Goal: Task Accomplishment & Management: Use online tool/utility

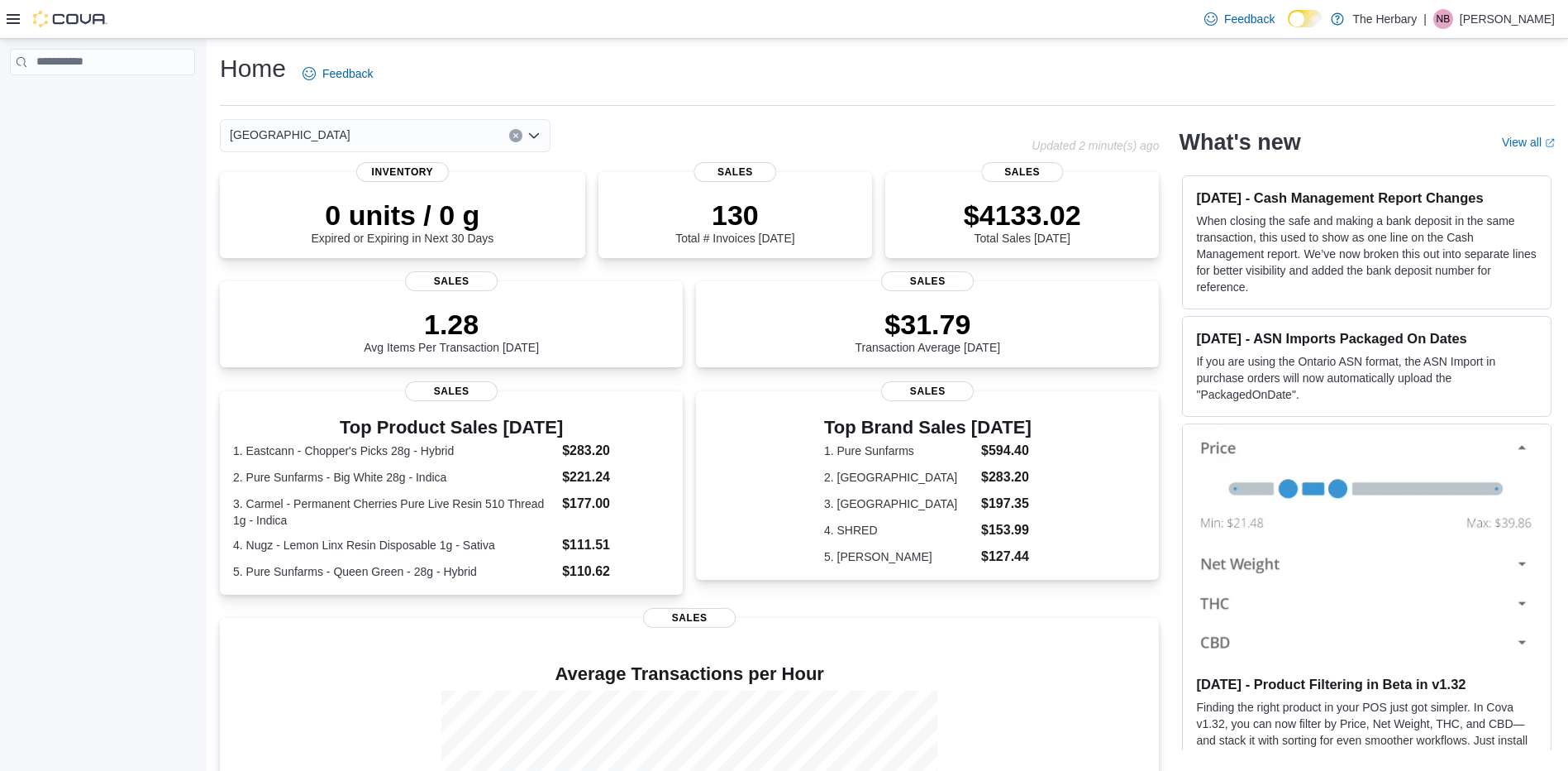
click at [19, 24] on icon at bounding box center [13, 19] width 13 height 13
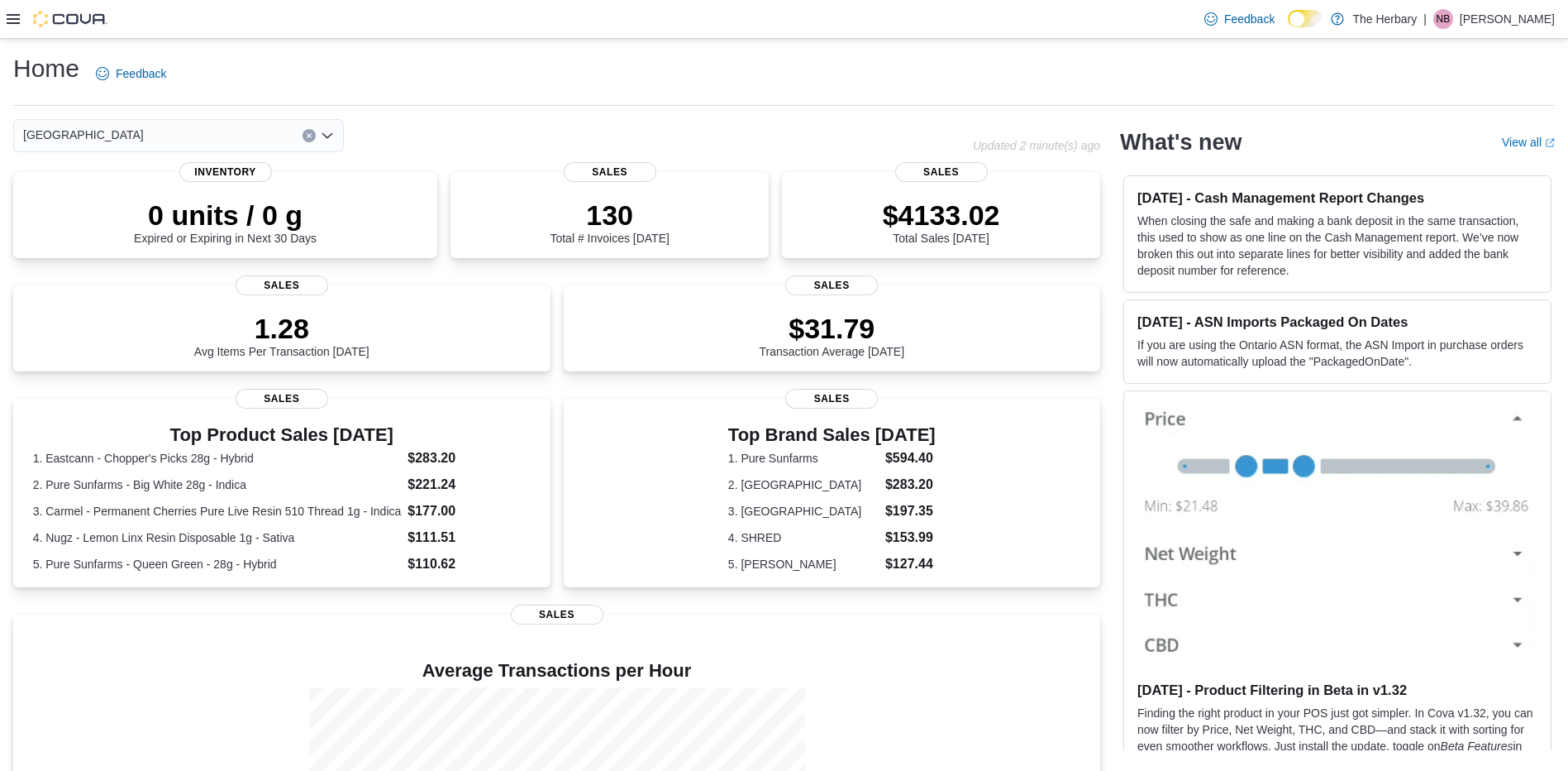
click at [10, 18] on icon at bounding box center [13, 19] width 13 height 13
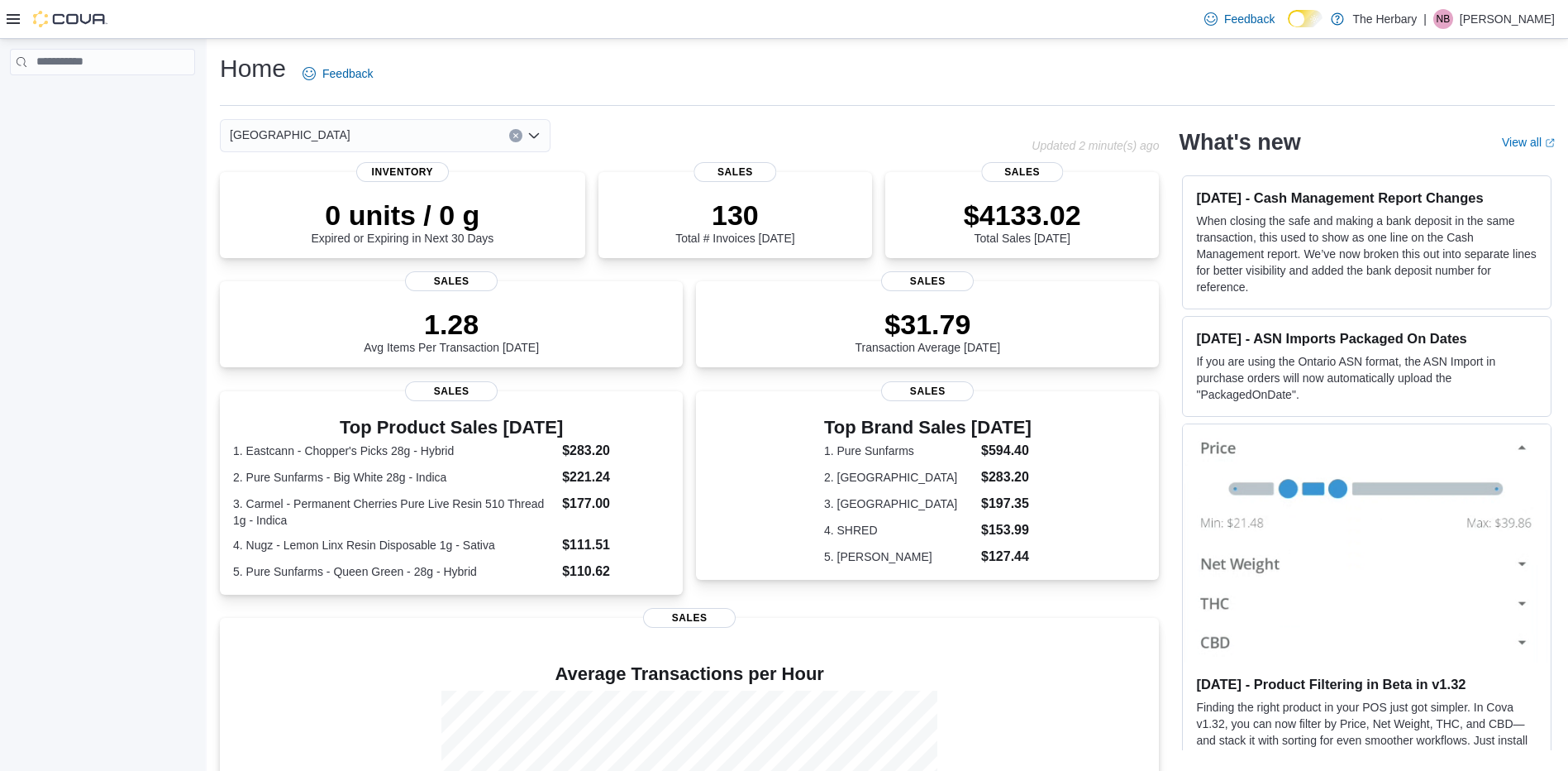
click at [8, 29] on div at bounding box center [57, 18] width 101 height 38
click at [14, 20] on icon at bounding box center [13, 19] width 13 height 13
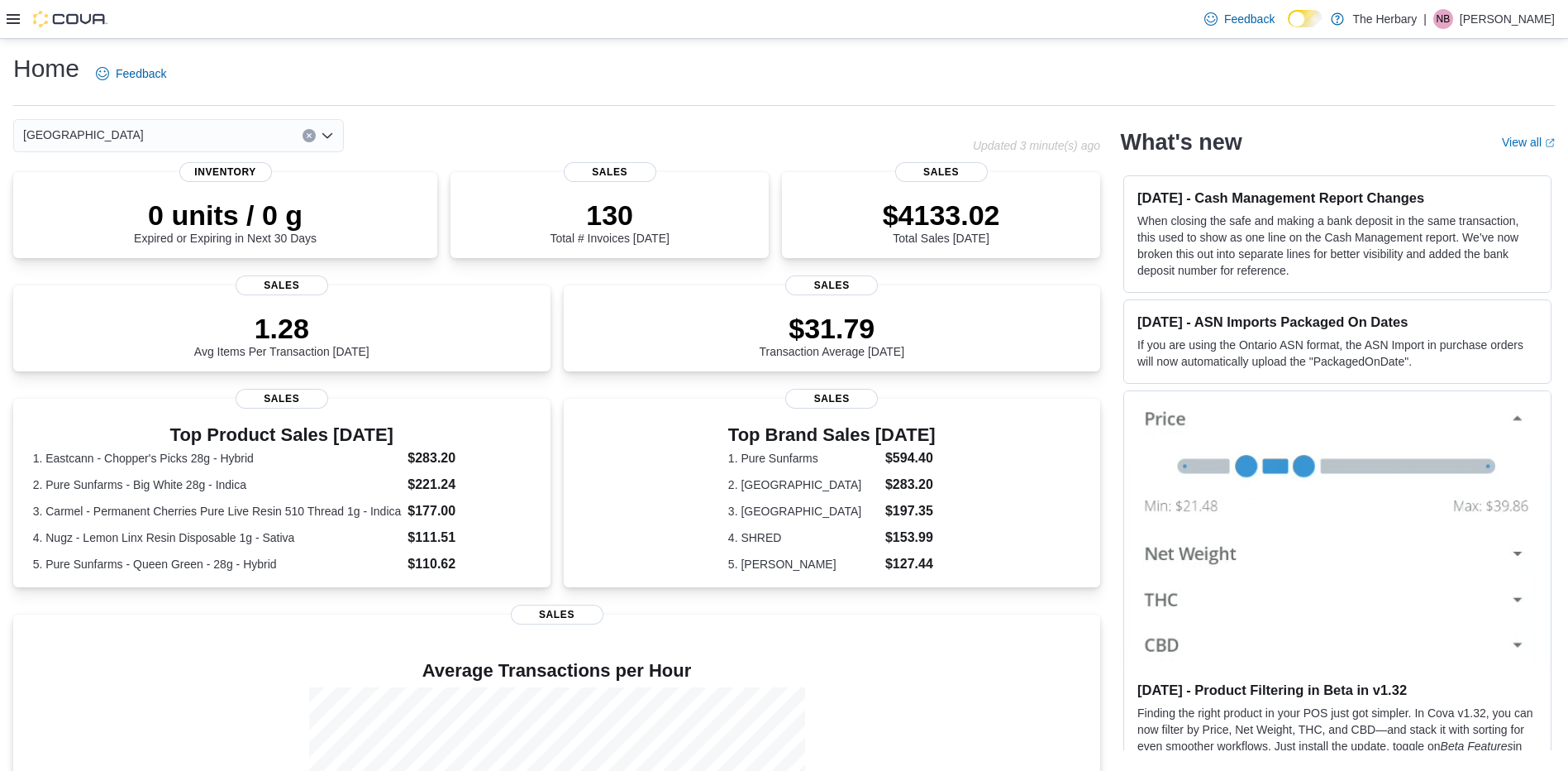
click at [14, 20] on icon at bounding box center [13, 19] width 13 height 13
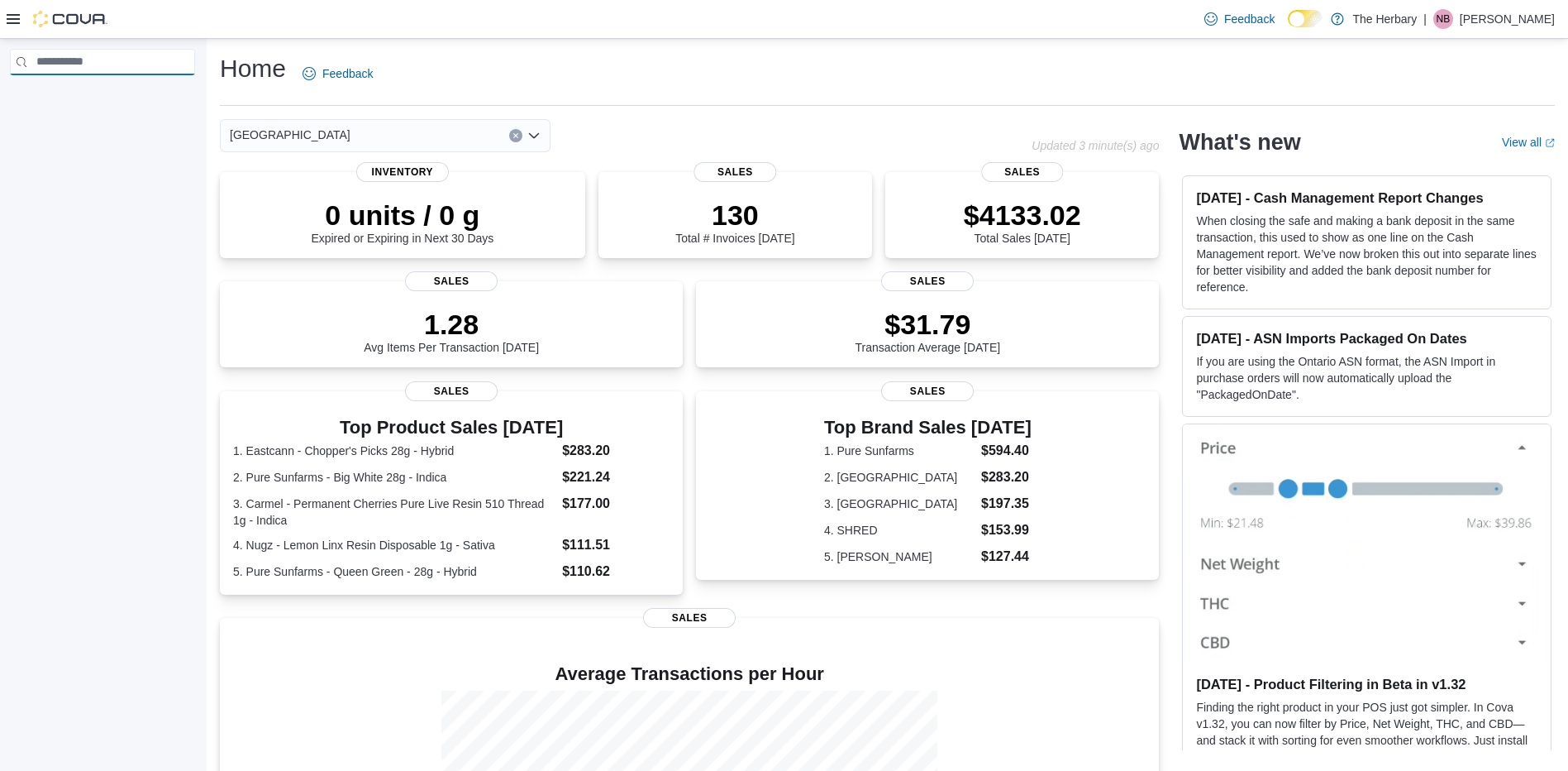
click at [131, 73] on input "search" at bounding box center [103, 62] width 186 height 27
type input "******"
click at [48, 199] on span "Reports" at bounding box center [48, 206] width 35 height 13
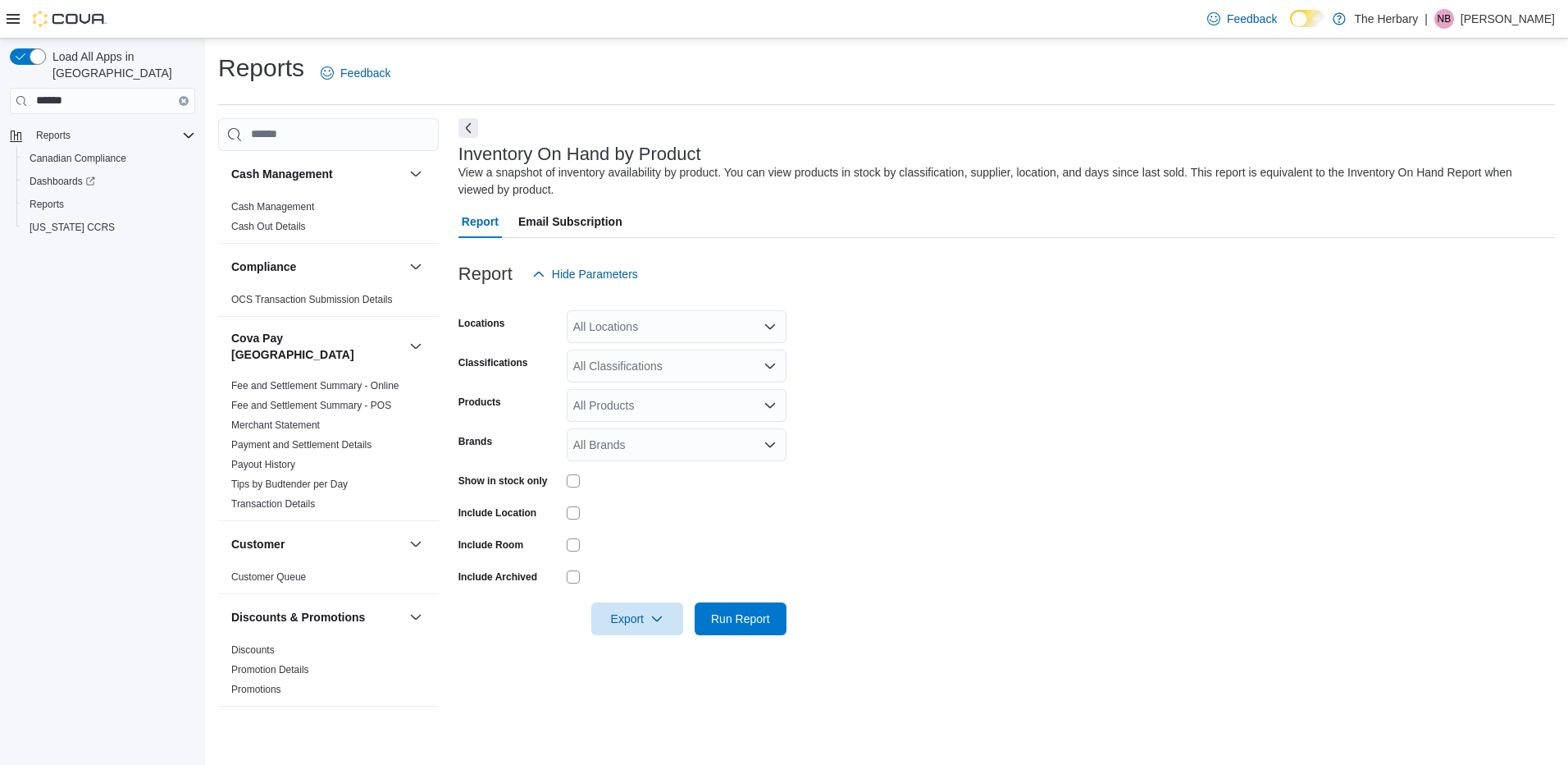
click at [185, 96] on button "Clear input" at bounding box center [184, 101] width 10 height 10
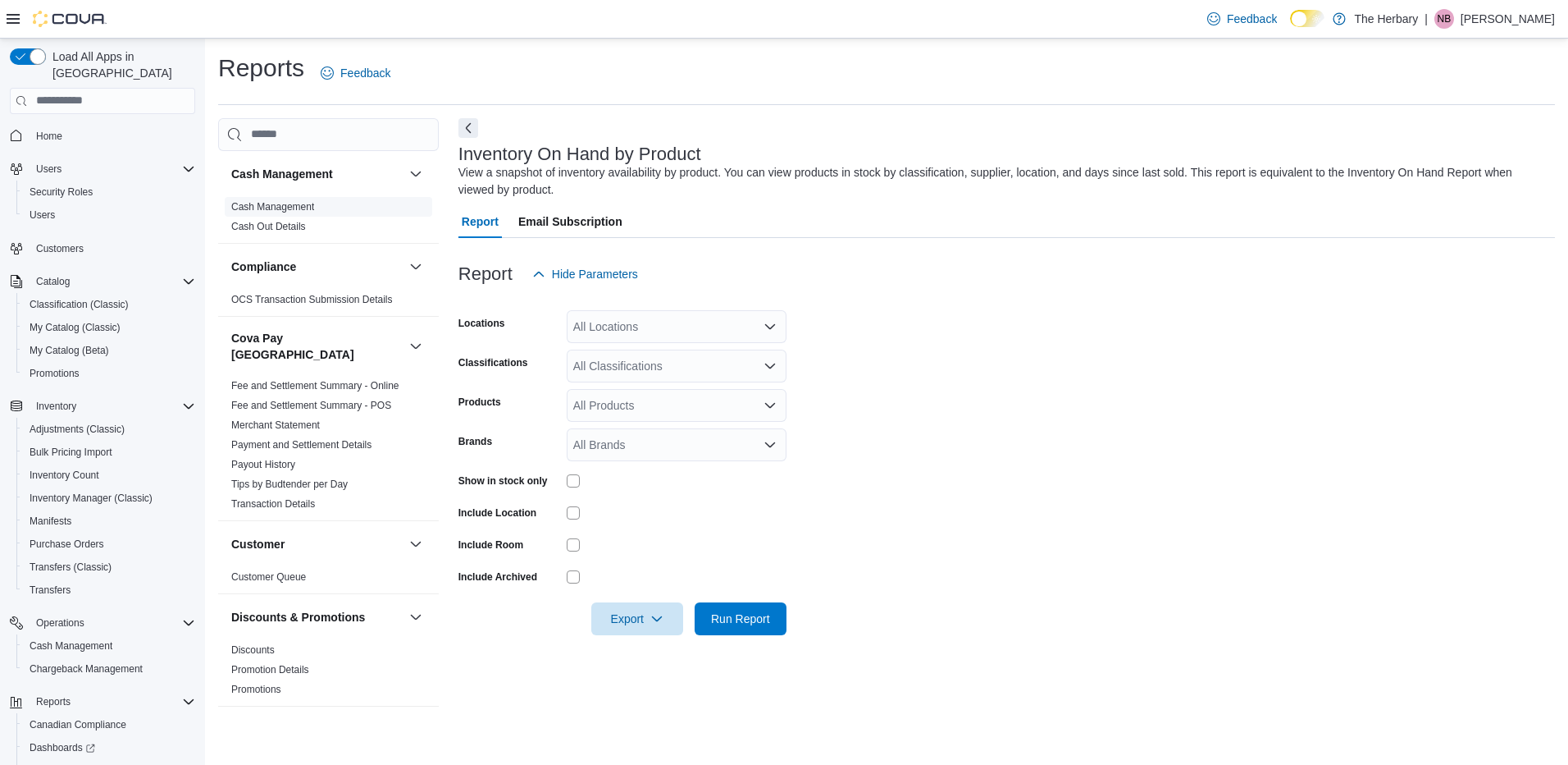
click at [283, 207] on link "Cash Management" at bounding box center [273, 207] width 83 height 12
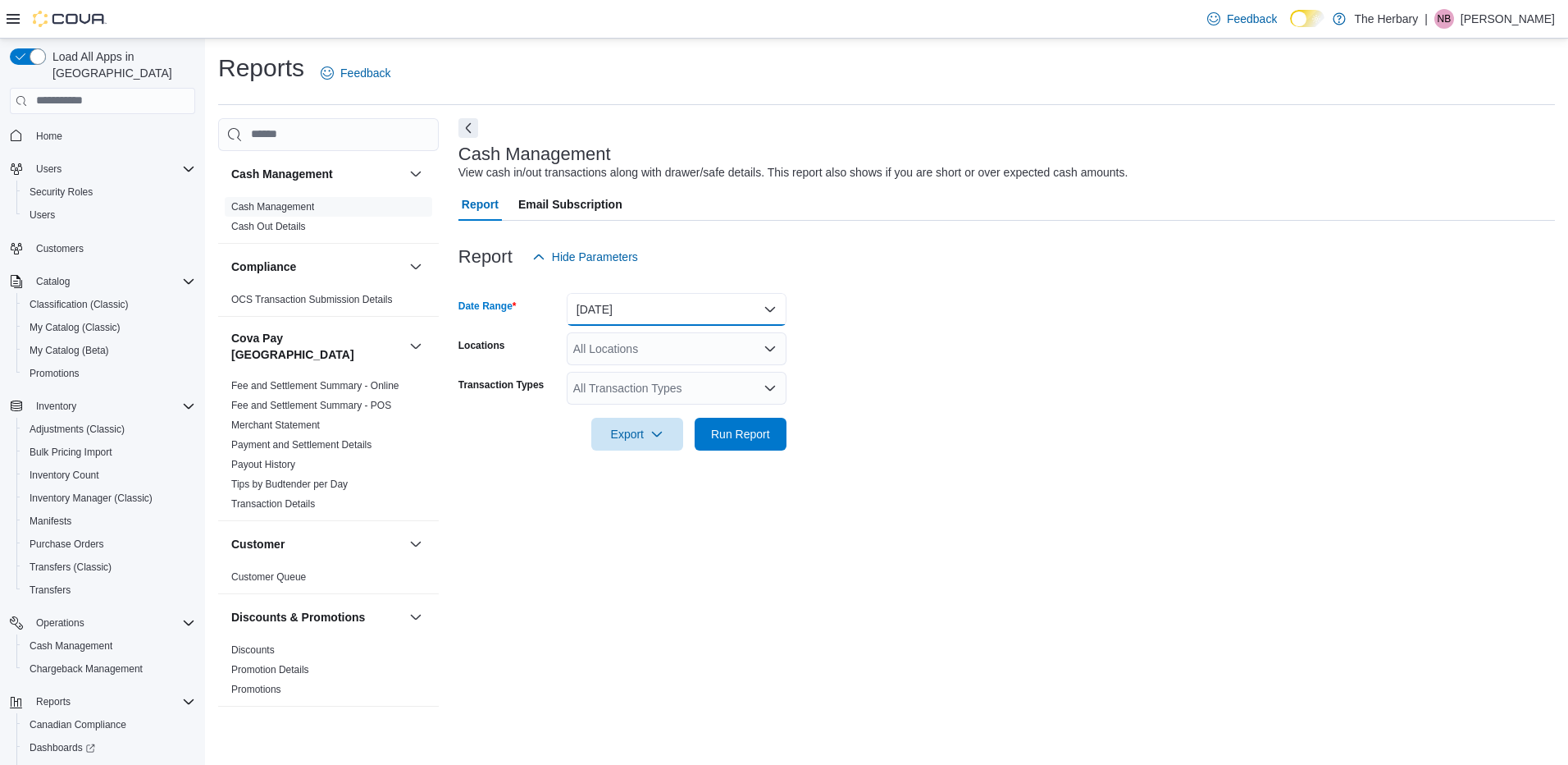
click at [640, 312] on button "[DATE]" at bounding box center [676, 309] width 220 height 33
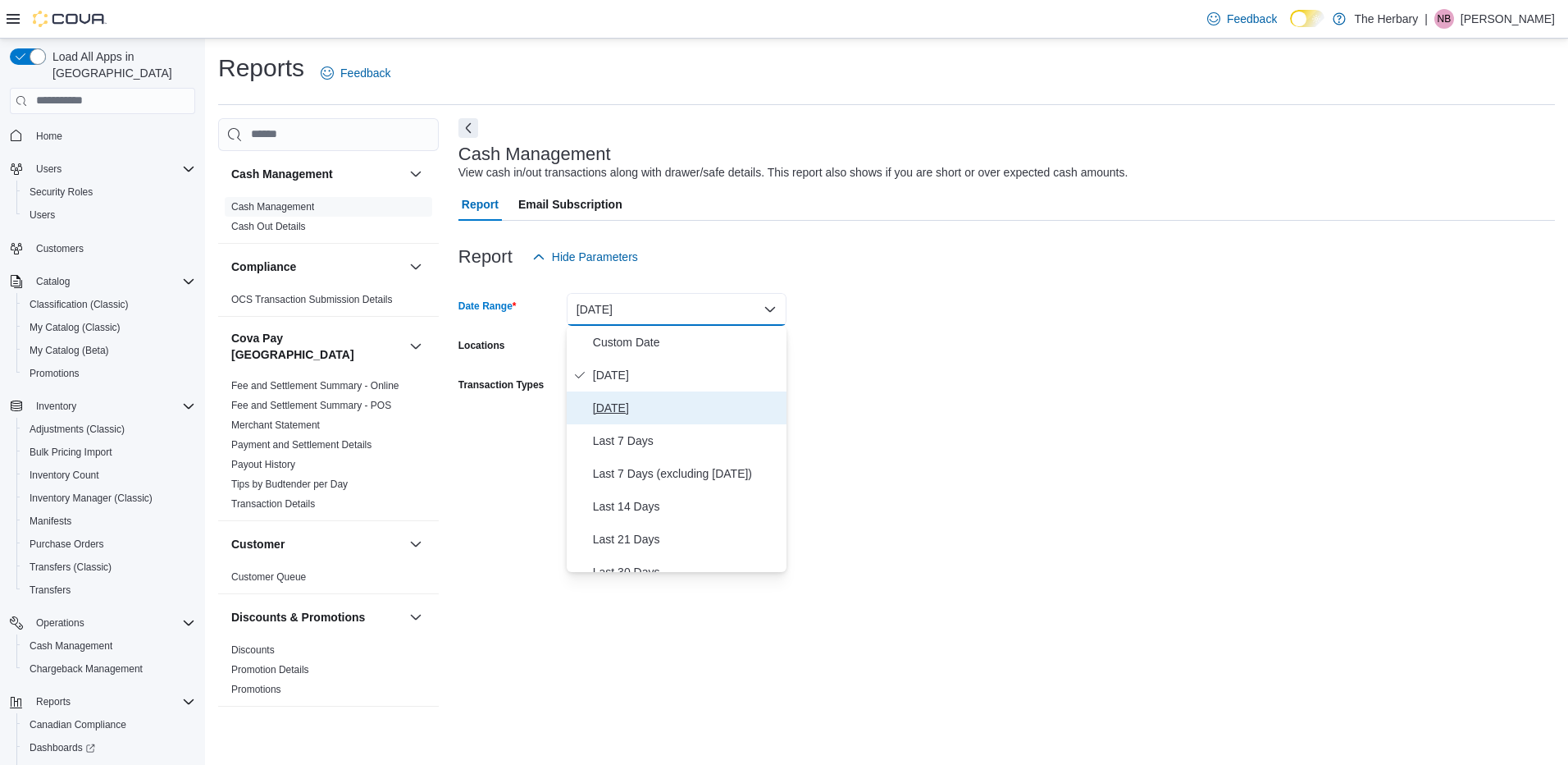
click at [624, 409] on span "[DATE]" at bounding box center [686, 408] width 187 height 20
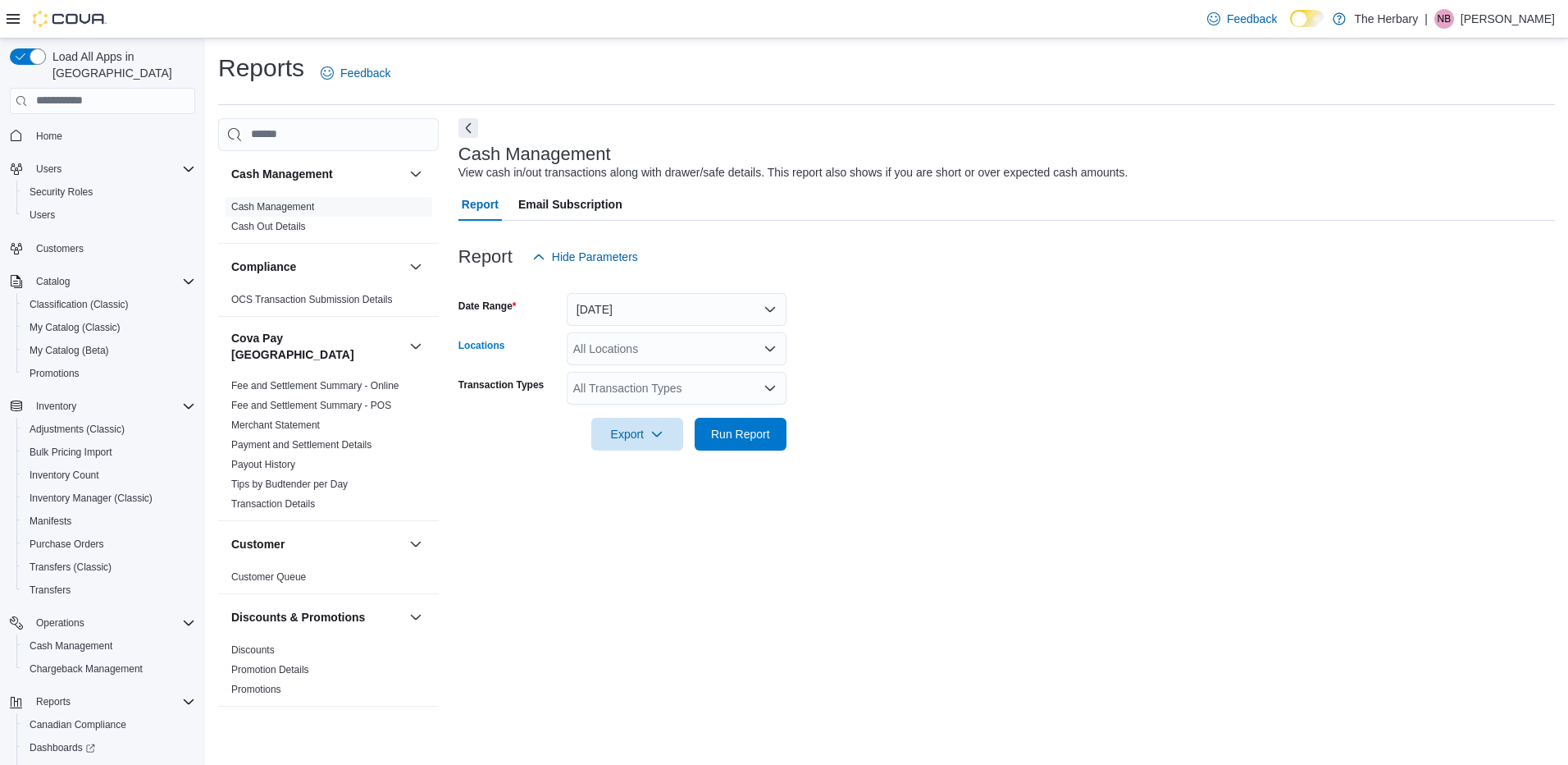
click at [726, 352] on div "All Locations" at bounding box center [676, 349] width 220 height 33
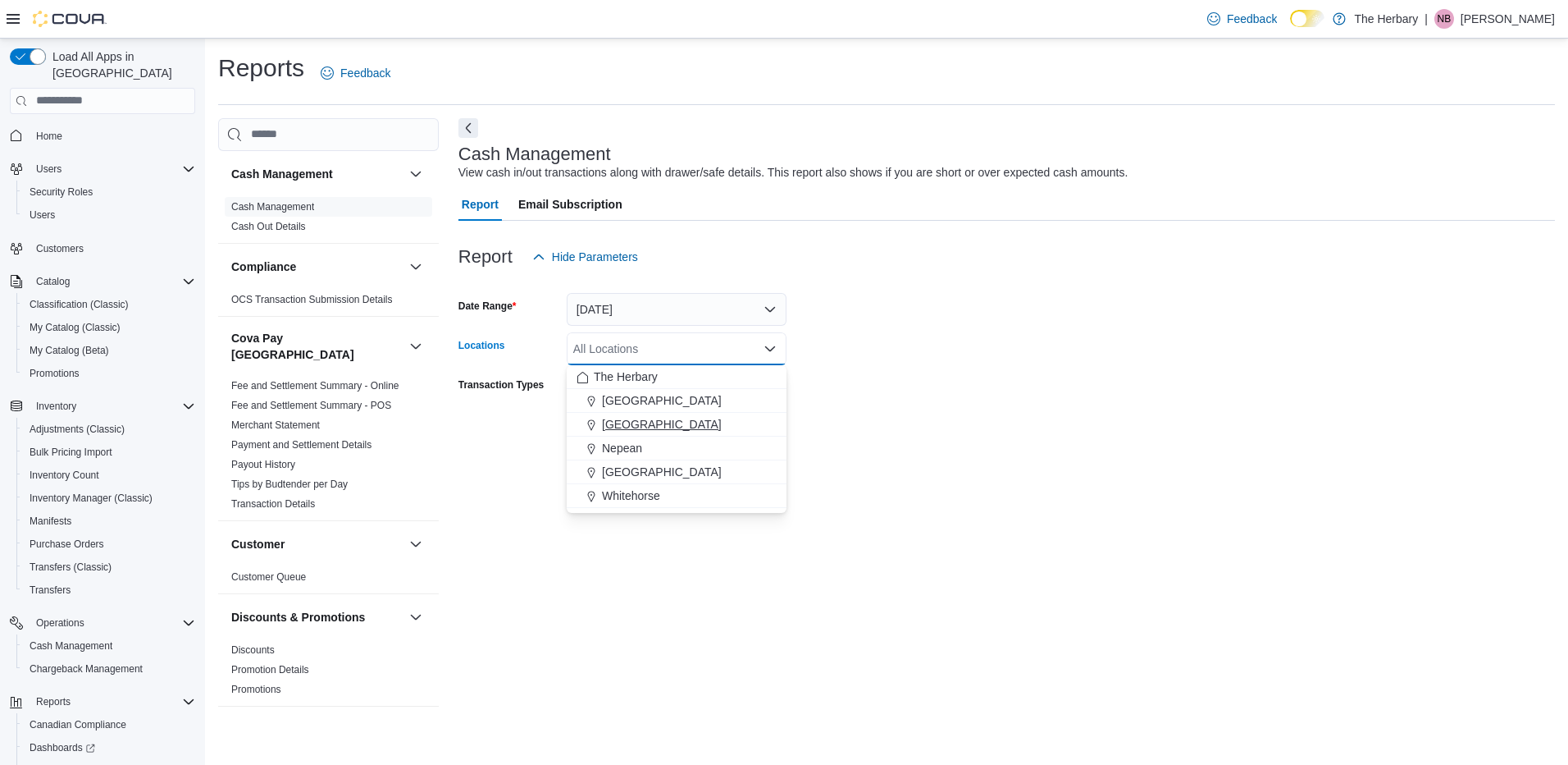
click at [621, 421] on span "[GEOGRAPHIC_DATA]" at bounding box center [662, 424] width 119 height 17
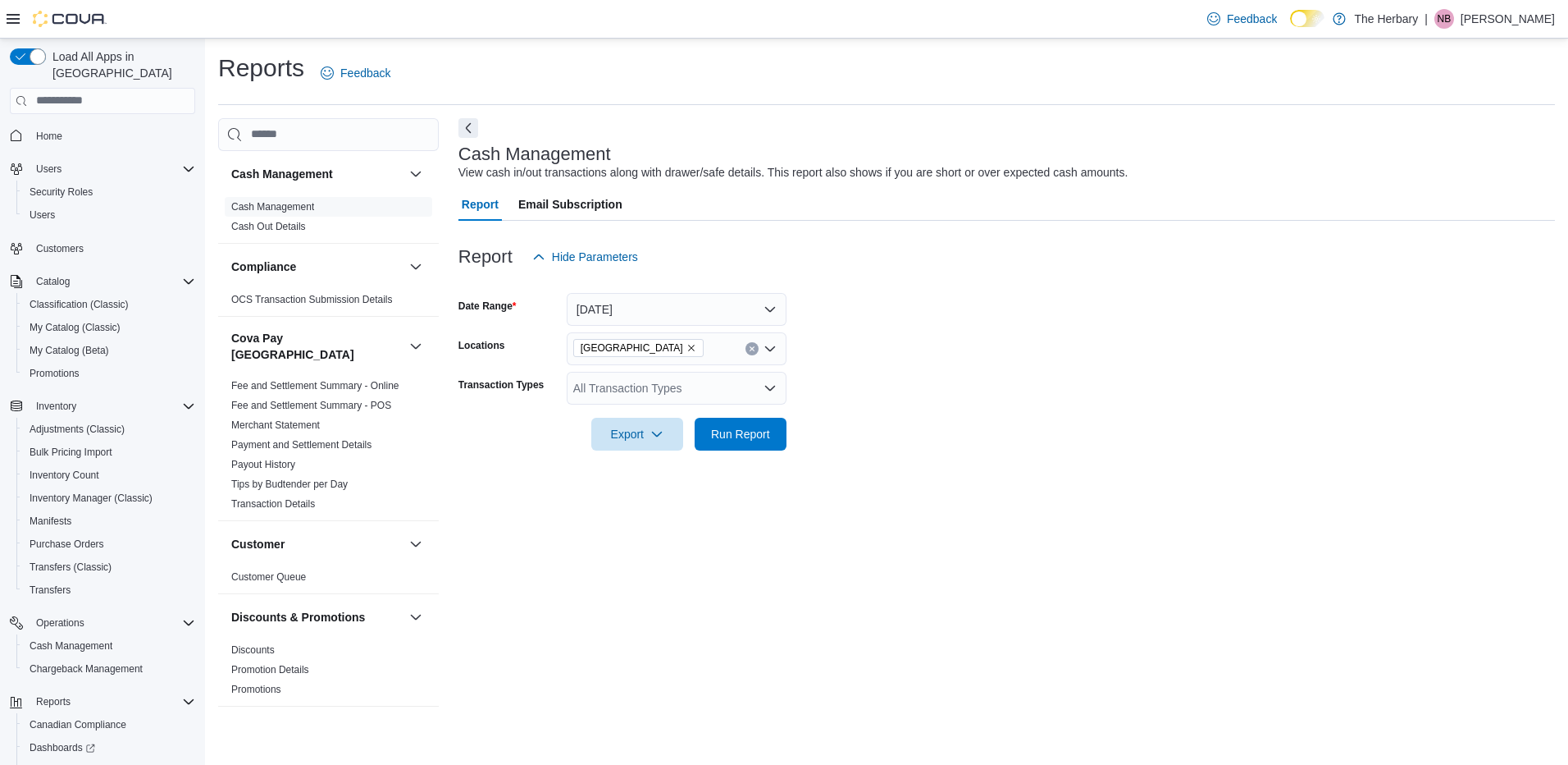
click at [922, 417] on div at bounding box center [1007, 412] width 1096 height 13
click at [765, 430] on span "Run Report" at bounding box center [740, 433] width 59 height 17
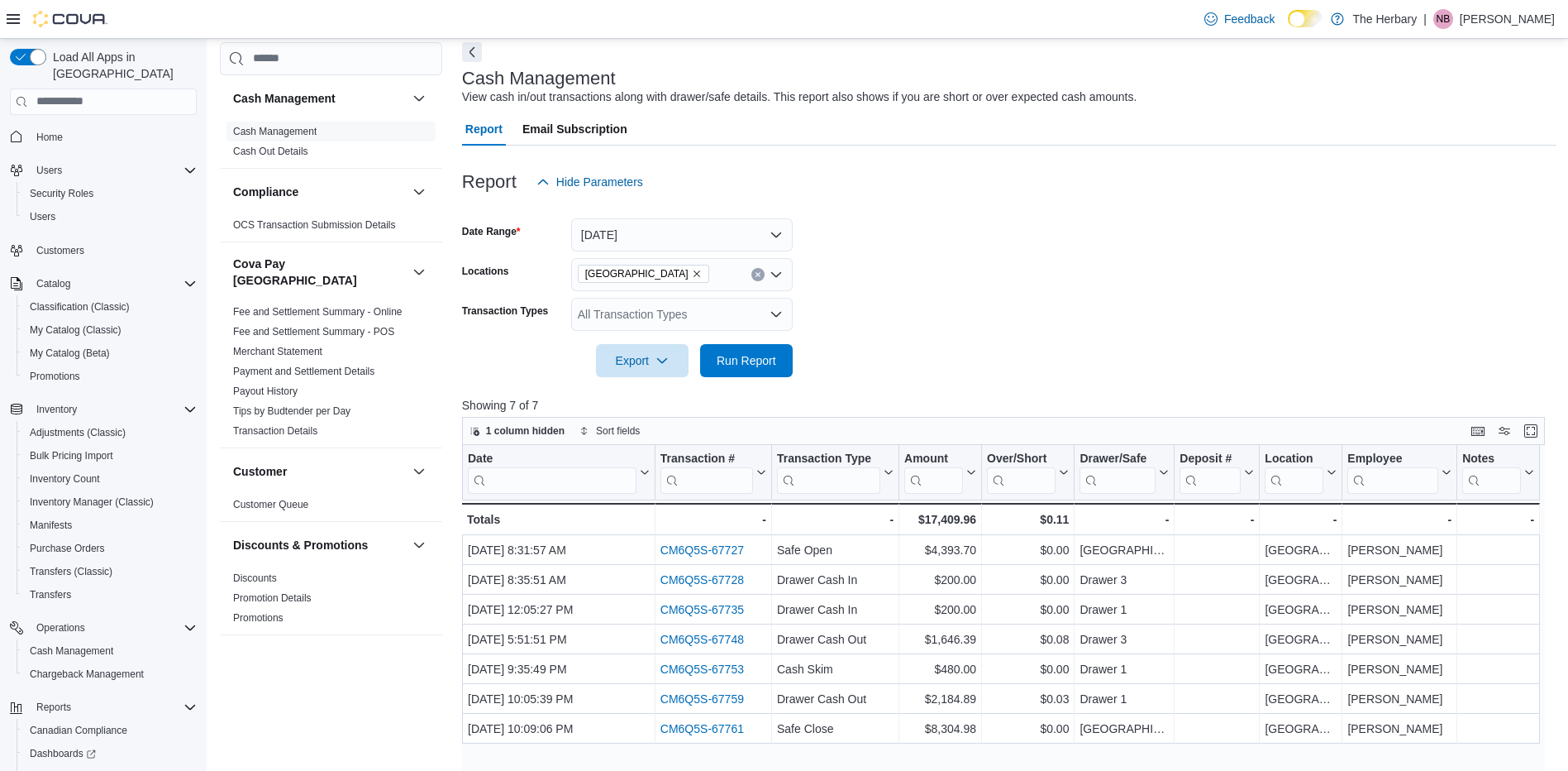
scroll to position [76, 0]
click at [731, 247] on button "[DATE]" at bounding box center [681, 236] width 221 height 33
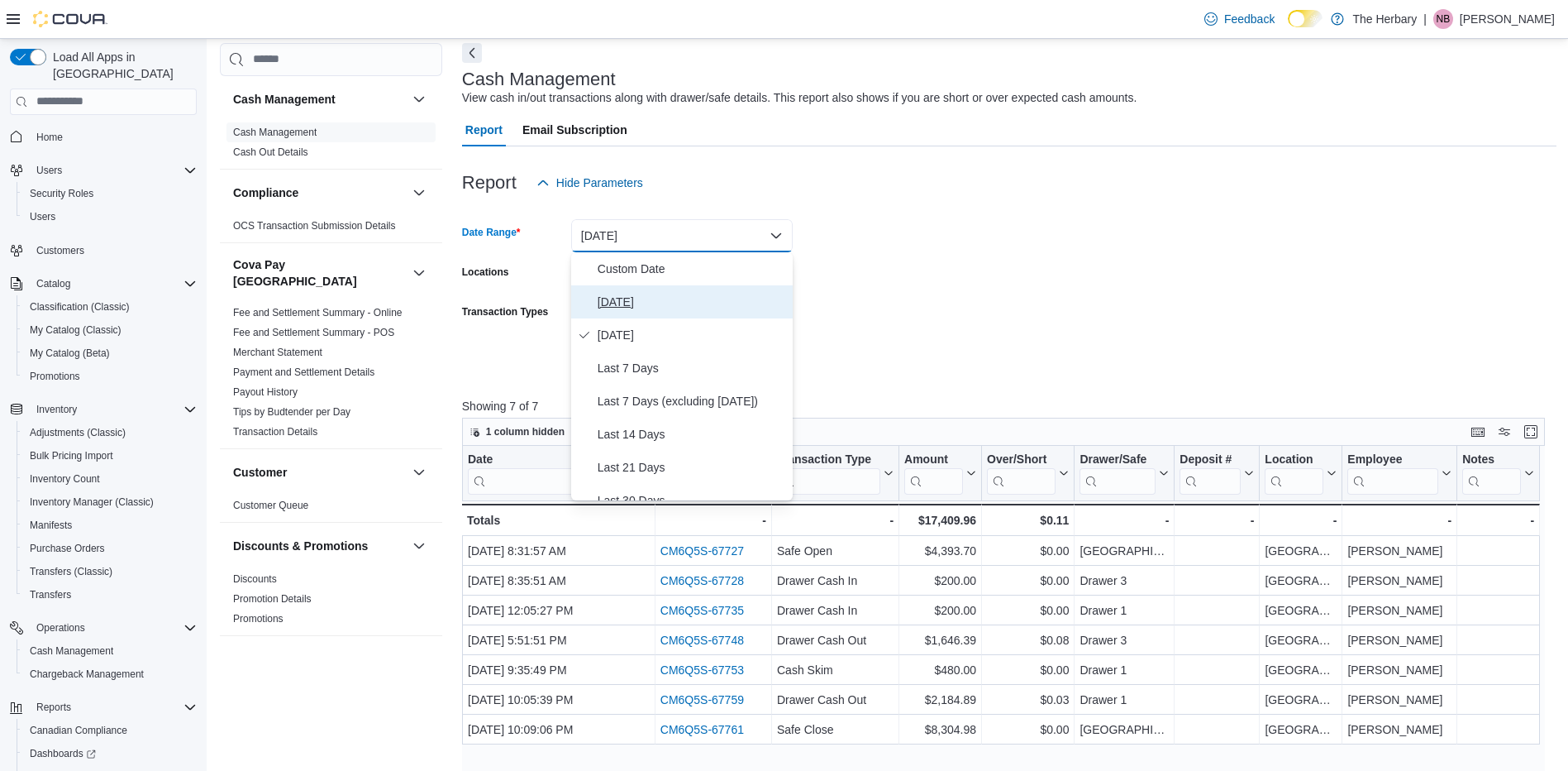
click at [620, 299] on span "[DATE]" at bounding box center [691, 302] width 188 height 20
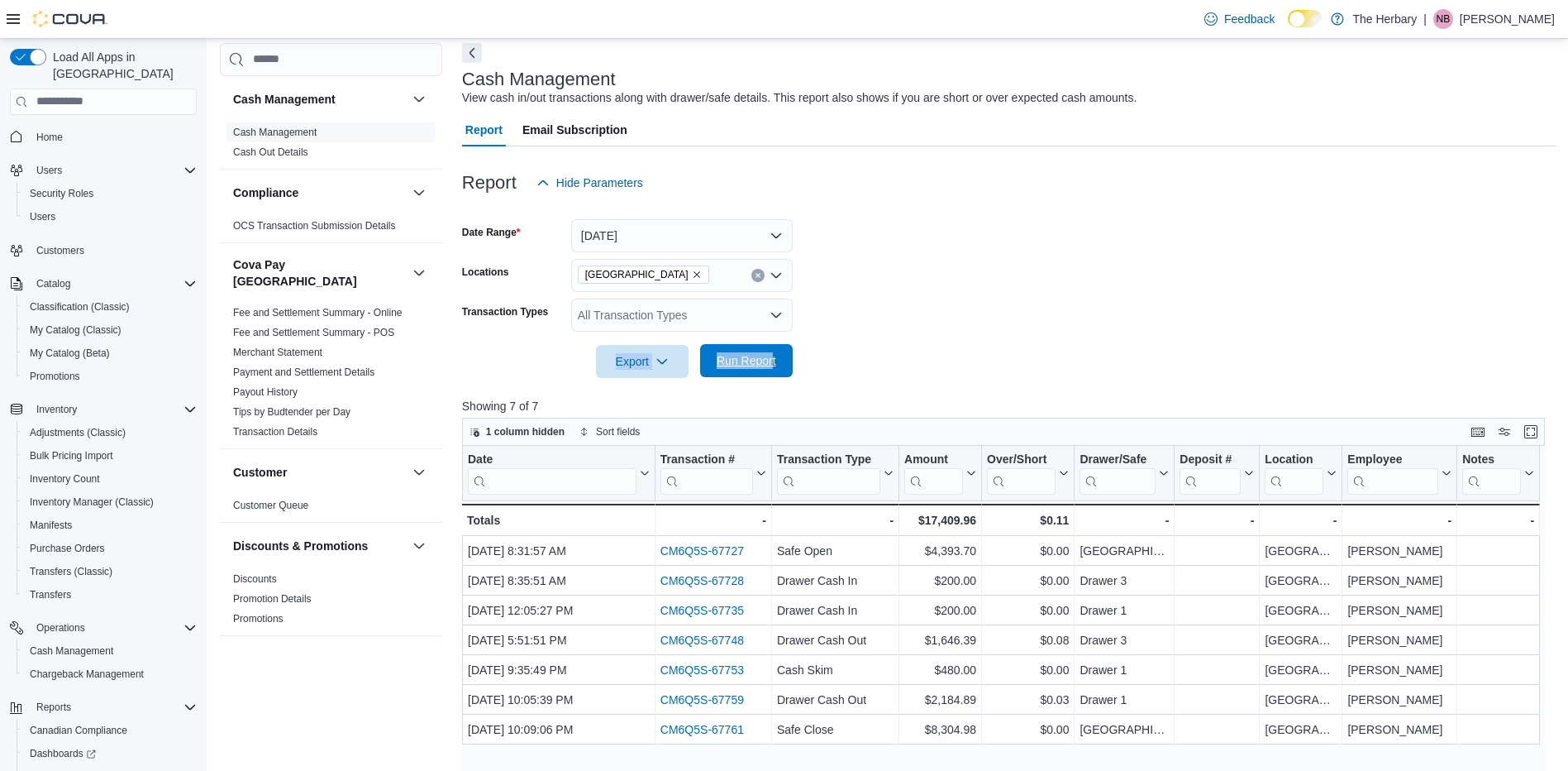
drag, startPoint x: 906, startPoint y: 313, endPoint x: 771, endPoint y: 362, distance: 143.6
click at [771, 362] on form "Date Range [DATE] Locations [GEOGRAPHIC_DATA] Transaction Types All Transaction…" at bounding box center [1009, 288] width 1094 height 179
click at [771, 362] on span "Run Report" at bounding box center [746, 360] width 59 height 17
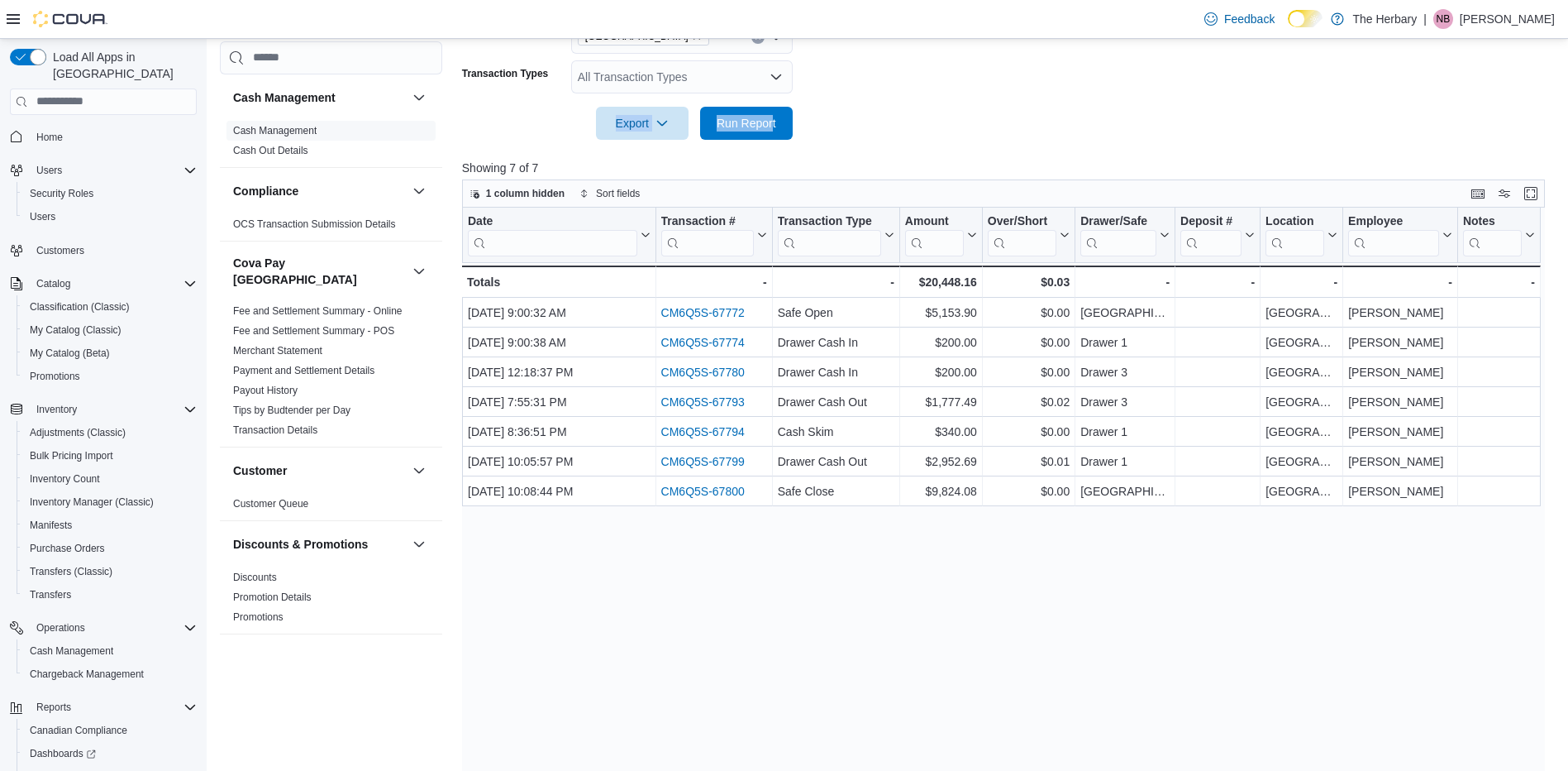
scroll to position [319, 0]
